Goal: Navigation & Orientation: Find specific page/section

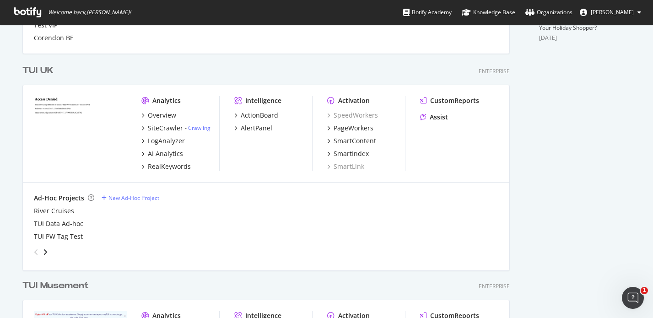
scroll to position [365, 0]
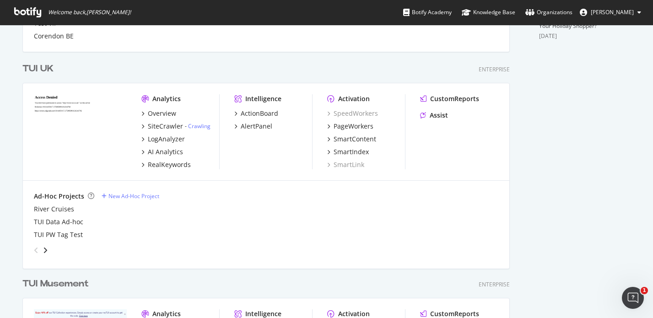
click at [39, 64] on div "TUI UK" at bounding box center [37, 68] width 31 height 13
